Goal: Task Accomplishment & Management: Manage account settings

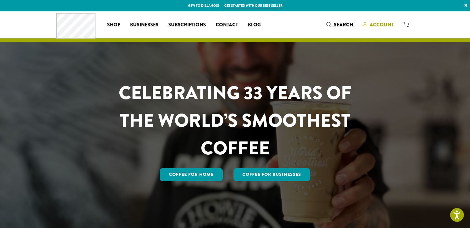
click at [388, 26] on span "Account" at bounding box center [382, 24] width 24 height 7
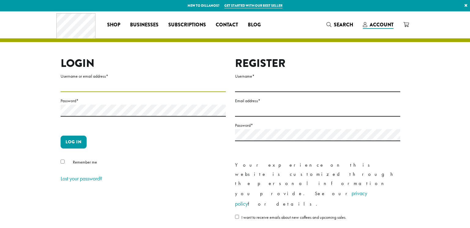
type input "******"
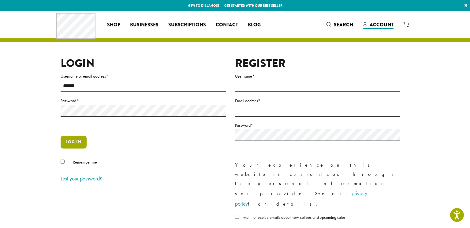
click at [78, 147] on button "Log in" at bounding box center [74, 141] width 26 height 13
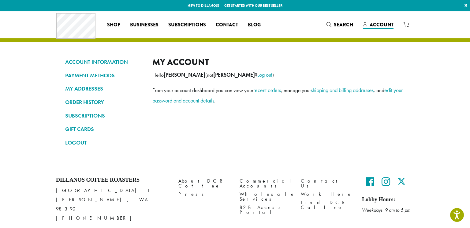
click at [73, 116] on link "SUBSCRIPTIONS" at bounding box center [104, 115] width 78 height 10
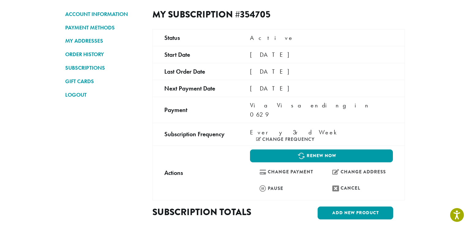
scroll to position [48, 0]
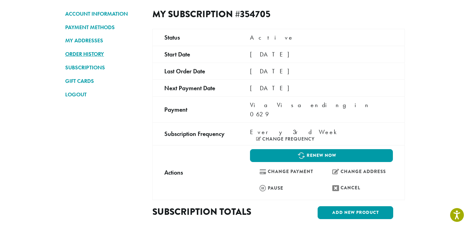
click at [87, 56] on link "ORDER HISTORY" at bounding box center [104, 54] width 78 height 10
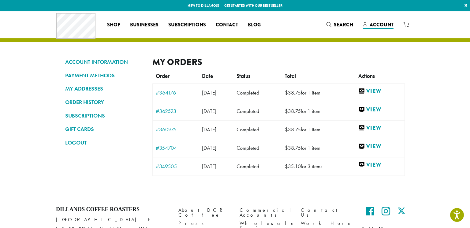
click at [90, 117] on link "SUBSCRIPTIONS" at bounding box center [104, 115] width 78 height 10
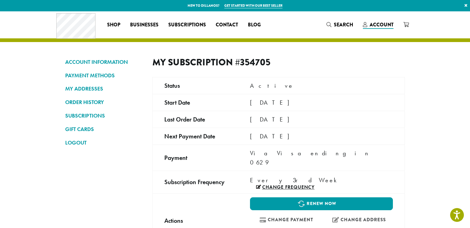
click at [314, 184] on link "Change frequency" at bounding box center [285, 186] width 59 height 5
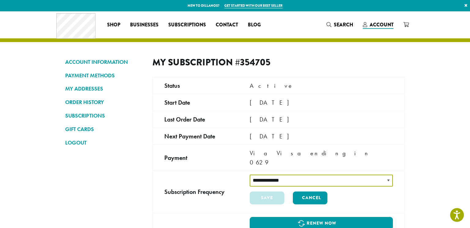
click at [328, 174] on select "**********" at bounding box center [321, 180] width 143 height 12
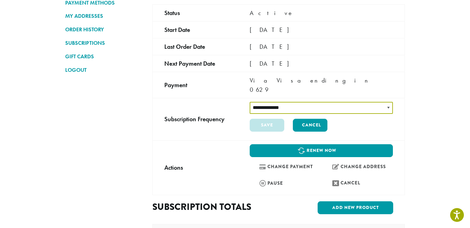
scroll to position [75, 0]
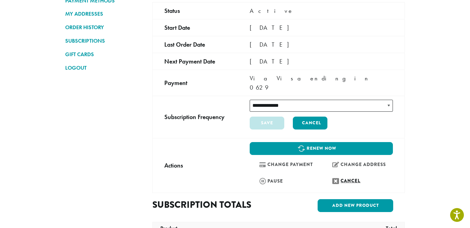
click at [348, 174] on link "Cancel" at bounding box center [358, 180] width 70 height 13
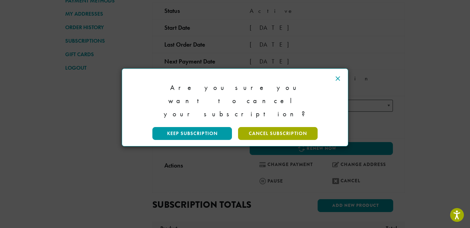
click at [267, 127] on link "Cancel Subscription" at bounding box center [278, 133] width 80 height 13
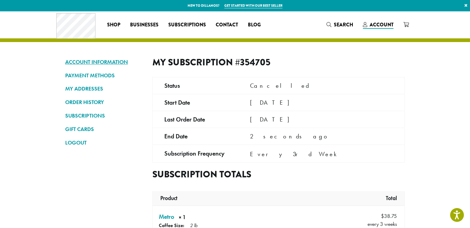
click at [91, 62] on link "ACCOUNT INFORMATION" at bounding box center [104, 62] width 78 height 10
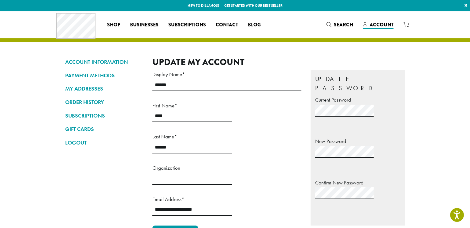
click at [74, 116] on link "SUBSCRIPTIONS" at bounding box center [104, 115] width 78 height 10
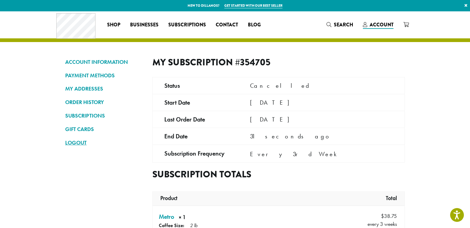
click at [76, 142] on link "LOGOUT" at bounding box center [104, 142] width 78 height 10
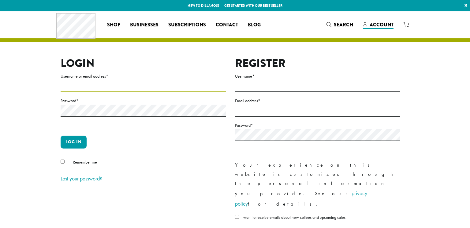
type input "******"
